Goal: Transaction & Acquisition: Book appointment/travel/reservation

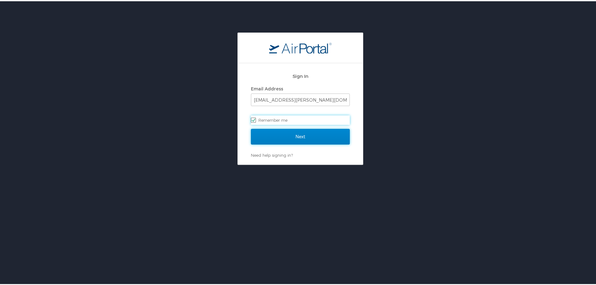
click at [286, 142] on input "Next" at bounding box center [300, 136] width 99 height 16
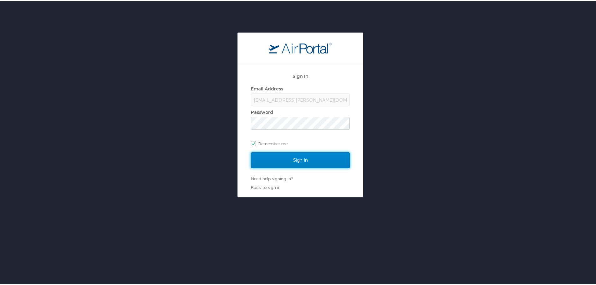
click at [314, 152] on input "Sign In" at bounding box center [300, 159] width 99 height 16
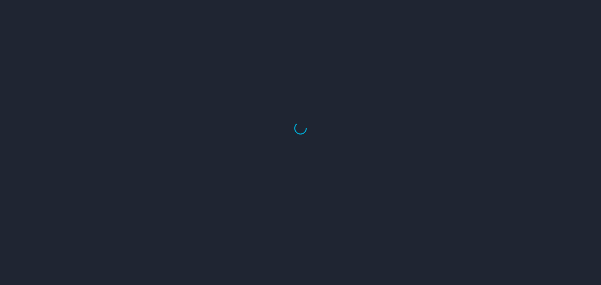
select select "US"
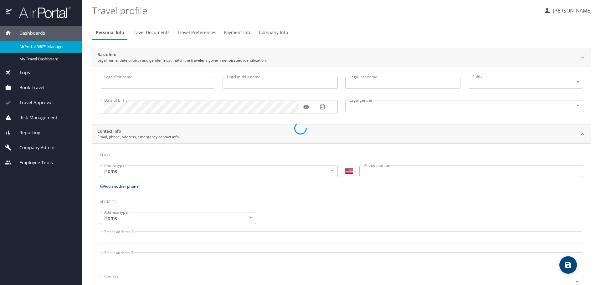
type input "Chelsea"
type input "Linn"
type input "Surles"
type input "Female"
type input "Scott"
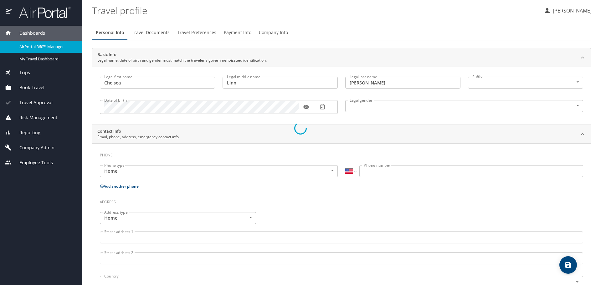
type input "Surles"
type input "(931) 224-1675"
type input "ssurles_13@msn.com"
select select "US"
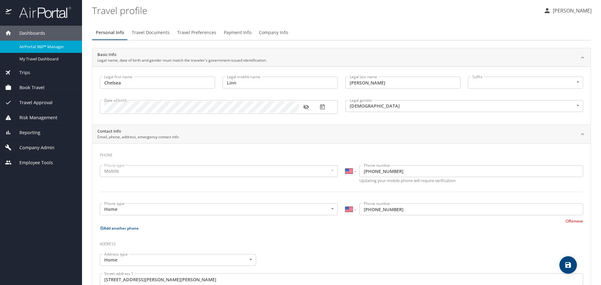
click at [26, 85] on span "Book Travel" at bounding box center [28, 87] width 33 height 7
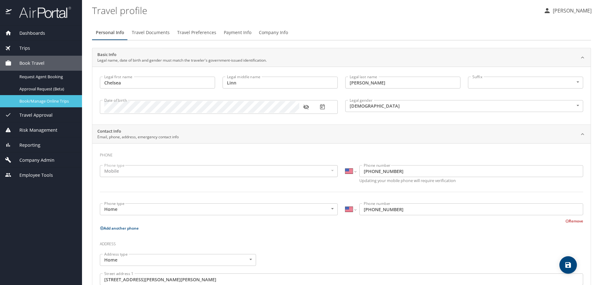
click at [35, 99] on span "Book/Manage Online Trips" at bounding box center [46, 101] width 55 height 6
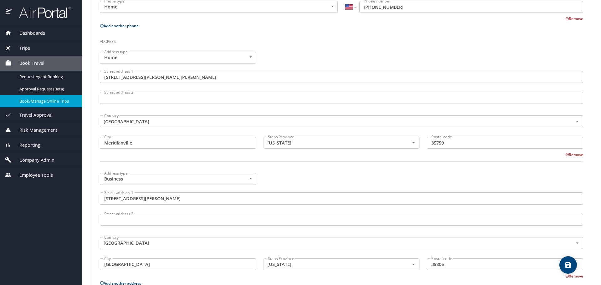
scroll to position [155, 0]
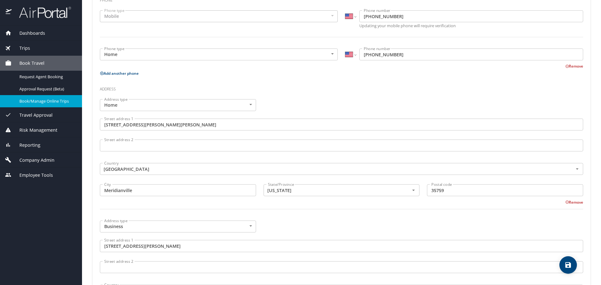
click at [53, 103] on span "Book/Manage Online Trips" at bounding box center [46, 101] width 55 height 6
click at [40, 102] on span "Book/Manage Online Trips" at bounding box center [46, 101] width 55 height 6
